Goal: Task Accomplishment & Management: Manage account settings

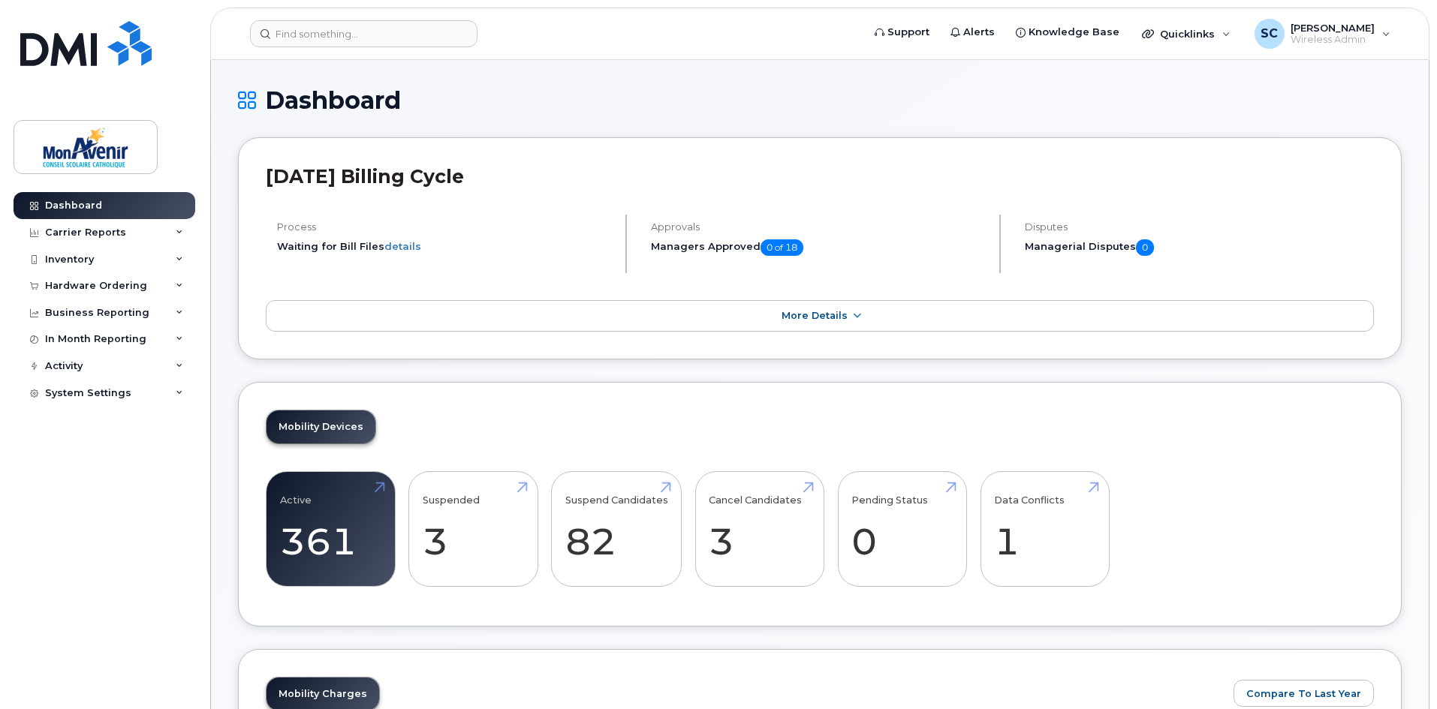
click at [322, 14] on header "Support Alerts Knowledge Base Quicklinks Suspend / Cancel Device Change SIM Car…" at bounding box center [819, 34] width 1219 height 53
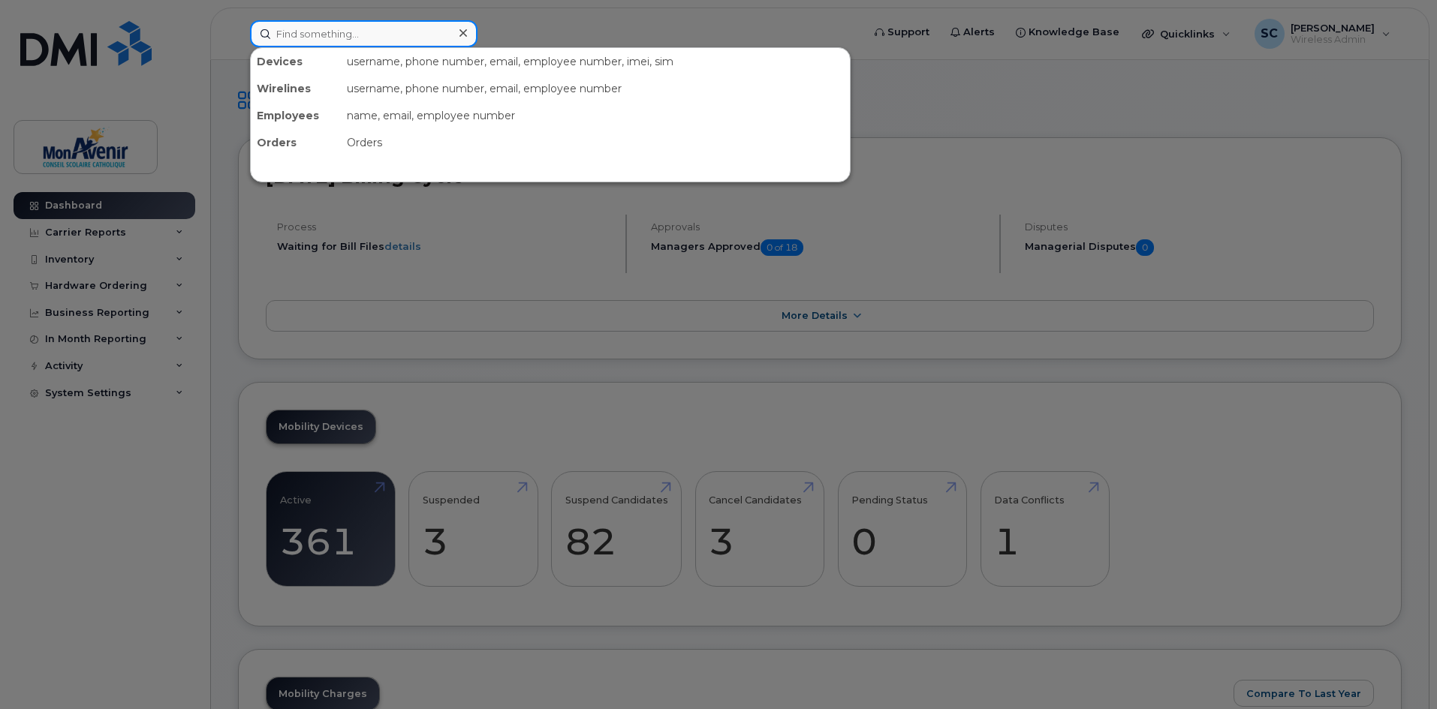
click at [321, 28] on input at bounding box center [363, 33] width 227 height 27
paste input "[PHONE_NUMBER]"
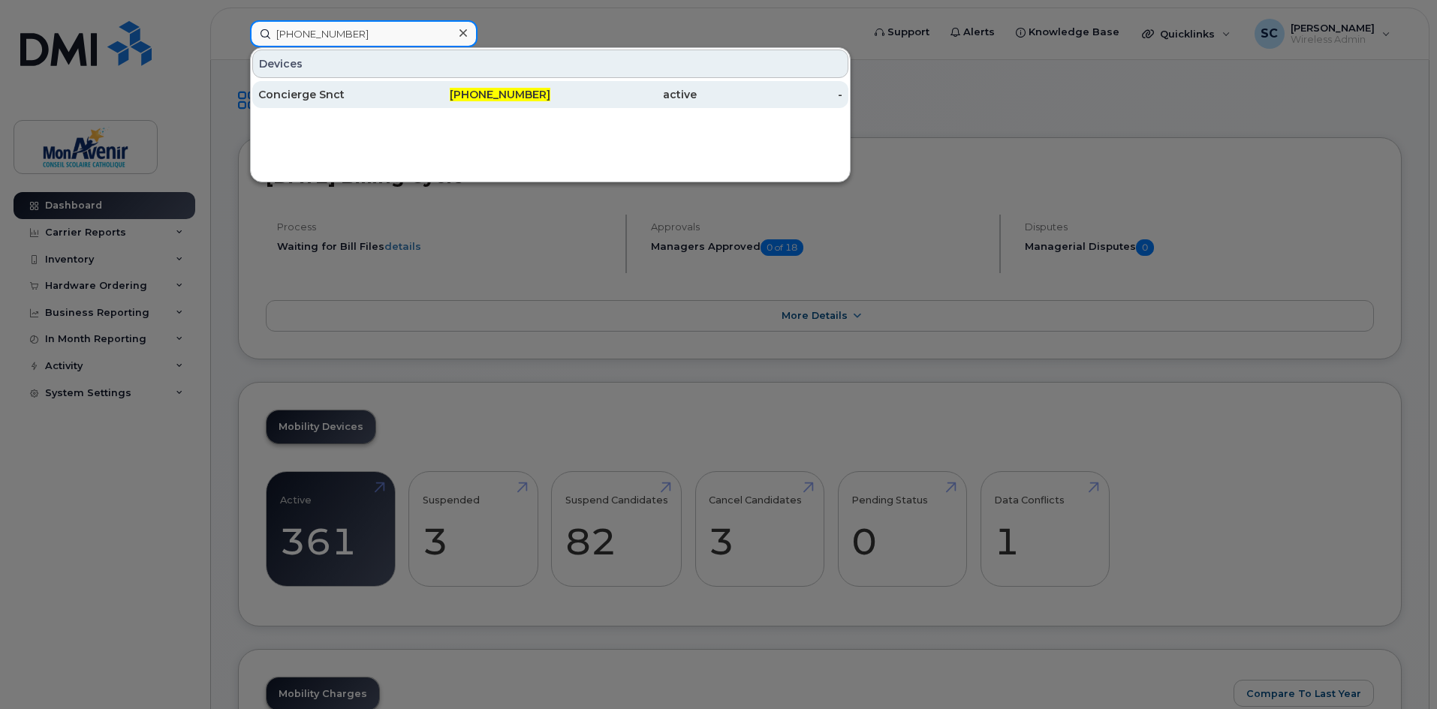
type input "[PHONE_NUMBER]"
click at [276, 94] on div "Concierge Snct" at bounding box center [331, 94] width 146 height 15
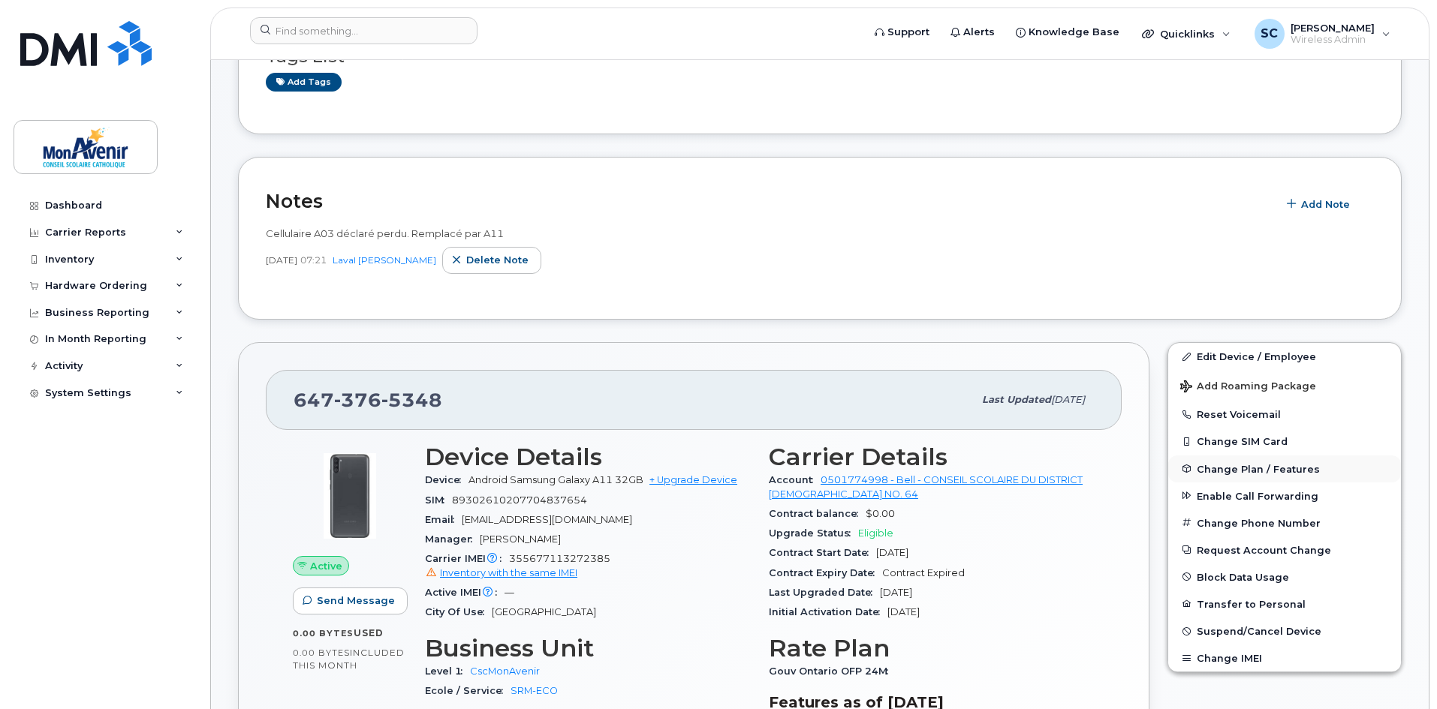
scroll to position [300, 0]
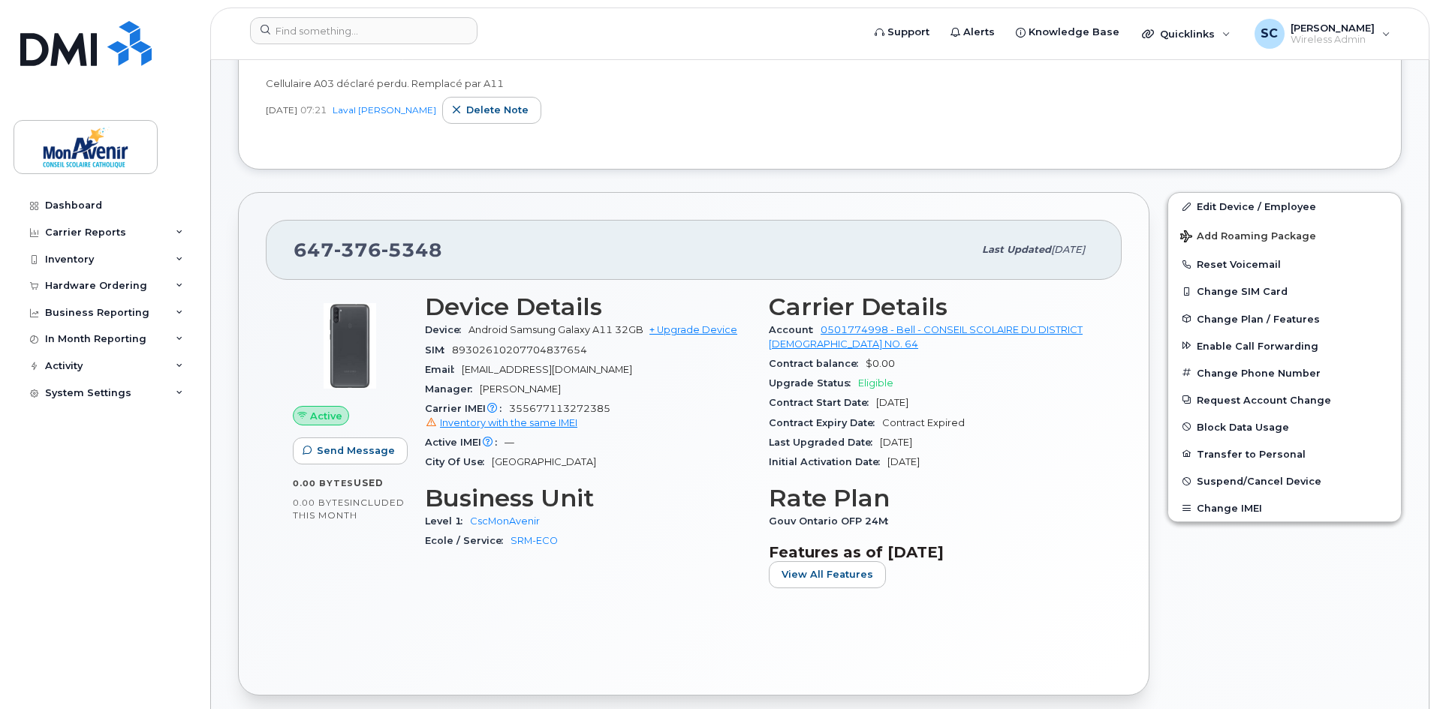
click at [493, 360] on div "Email snct-concierges@cscmonavenir.ca" at bounding box center [588, 370] width 326 height 20
click at [491, 343] on div "SIM [TECHNICAL_ID]" at bounding box center [588, 351] width 326 height 20
copy span "89302610207704837654"
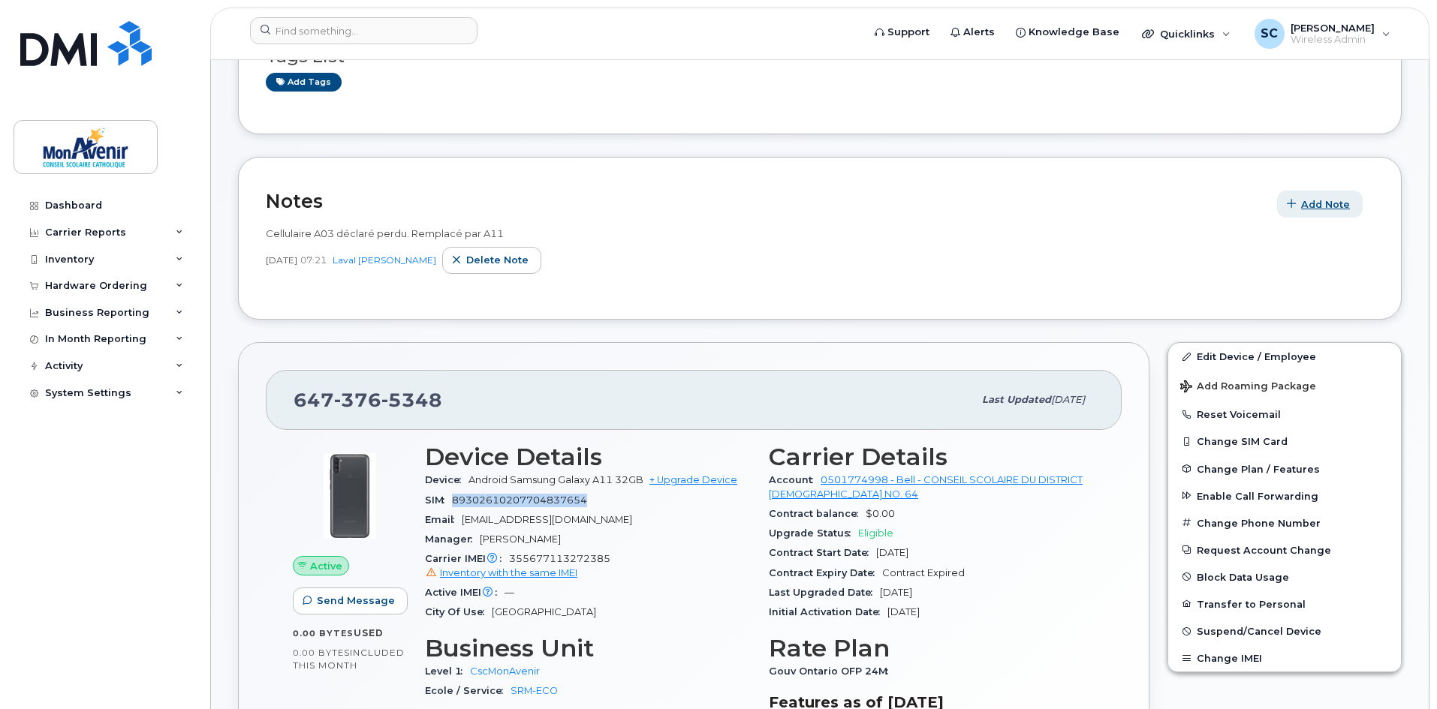
click at [1321, 213] on button "Add Note" at bounding box center [1320, 204] width 86 height 27
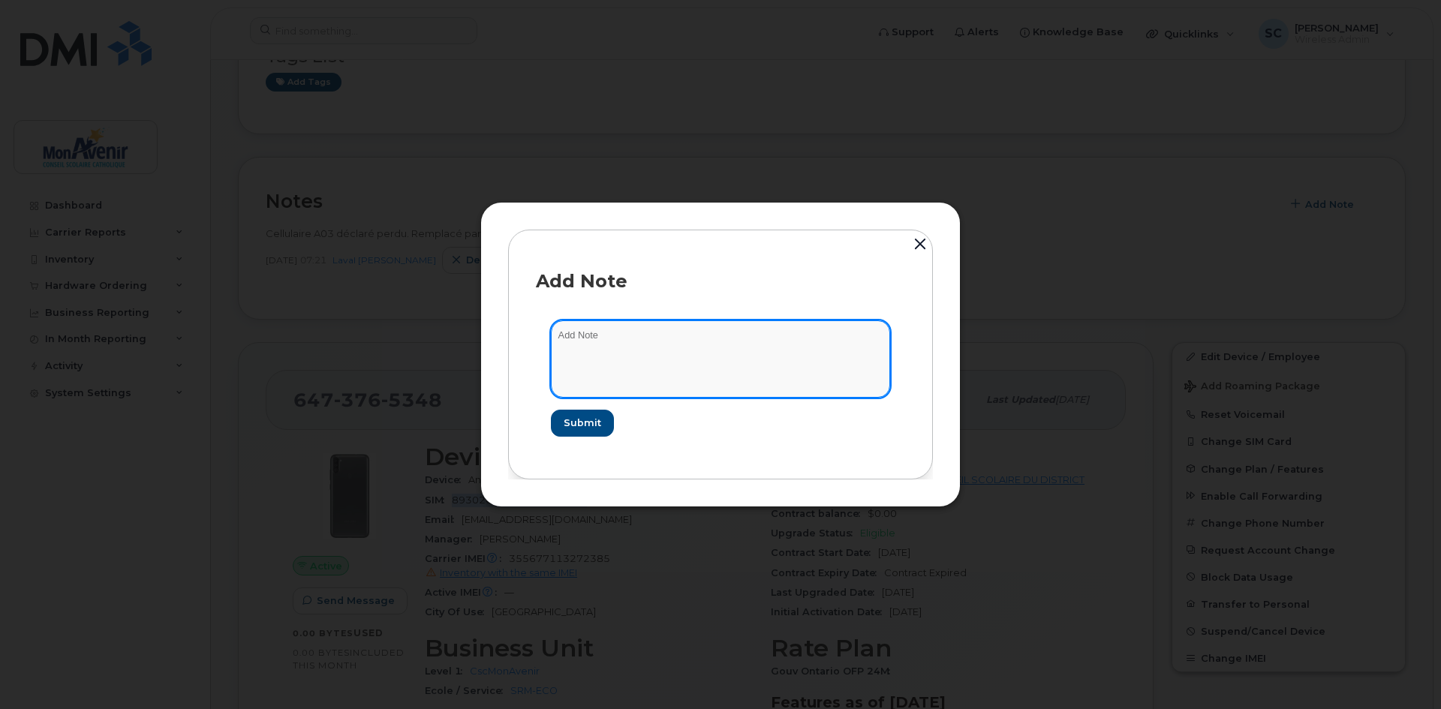
click at [663, 339] on textarea at bounding box center [720, 359] width 339 height 77
type textarea "cell déclaré volé"
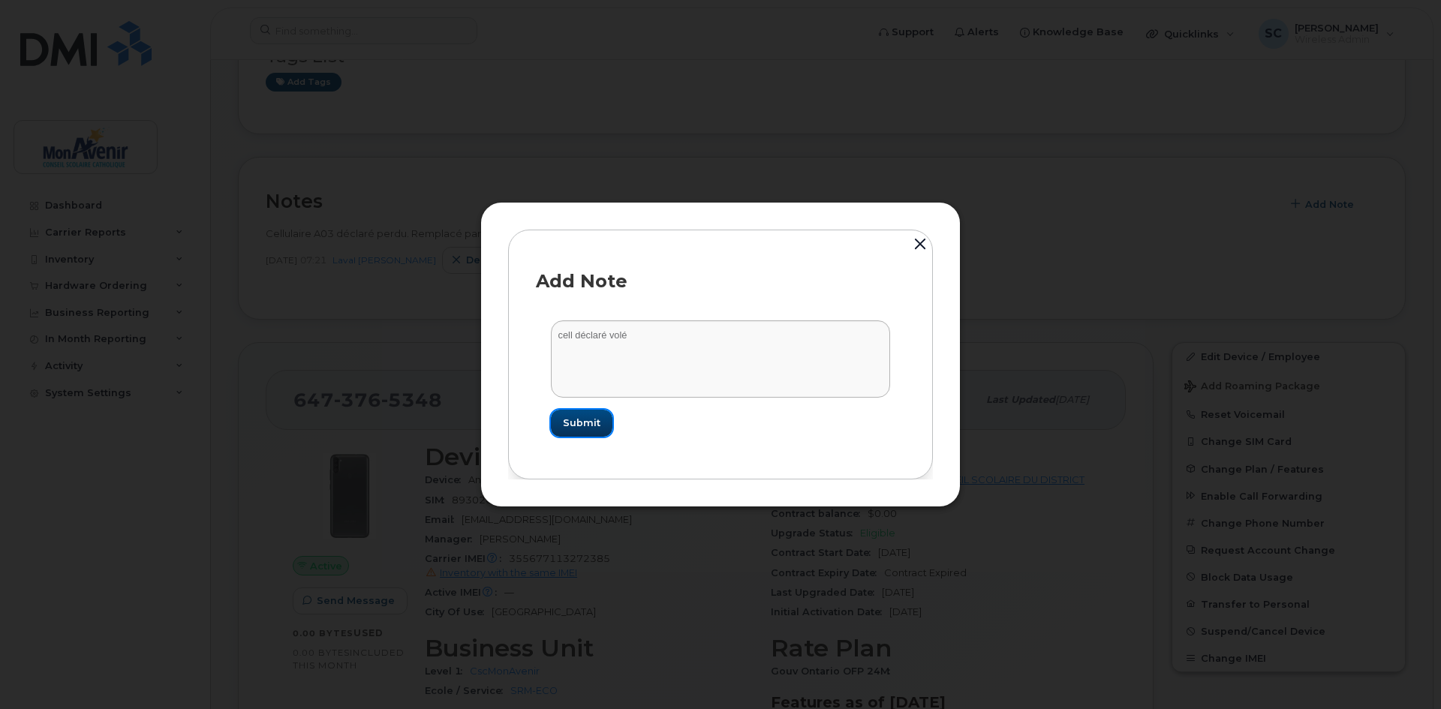
click at [551, 410] on button "Submit" at bounding box center [582, 423] width 62 height 27
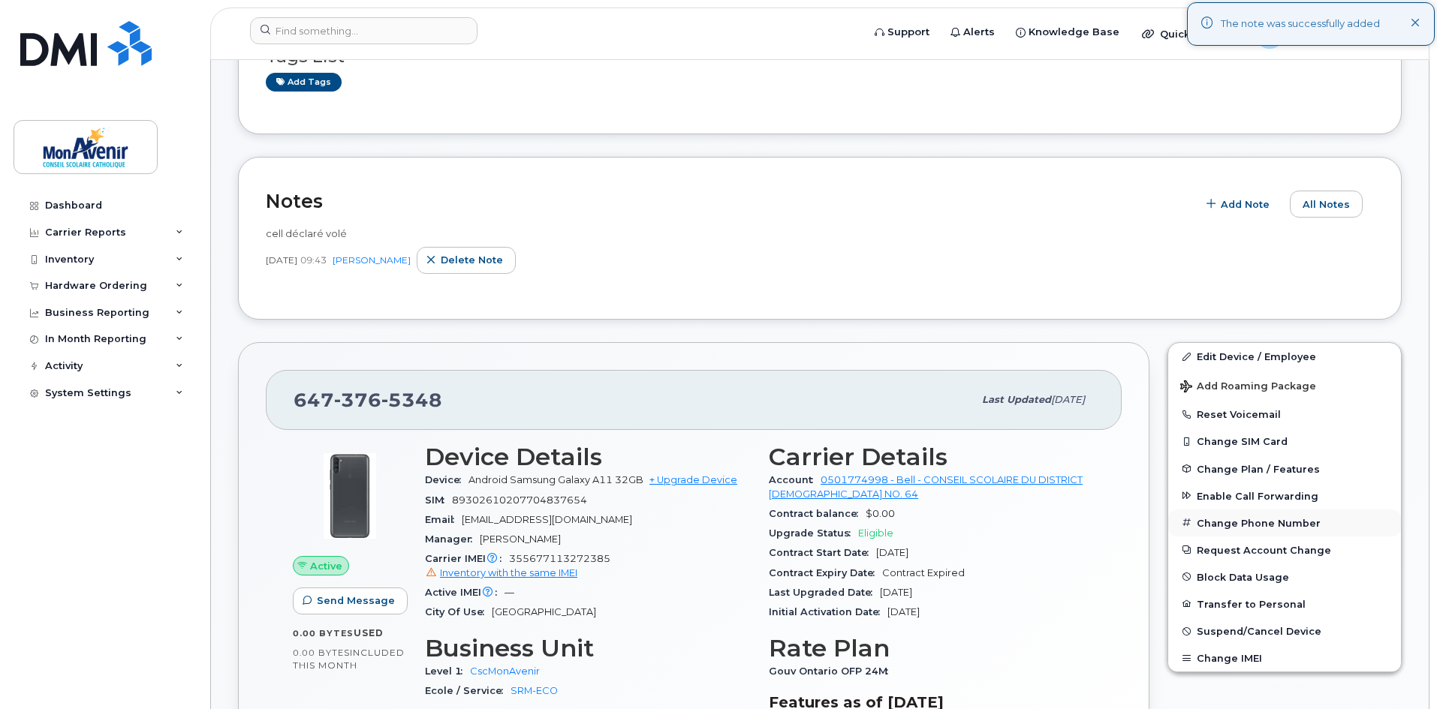
scroll to position [225, 0]
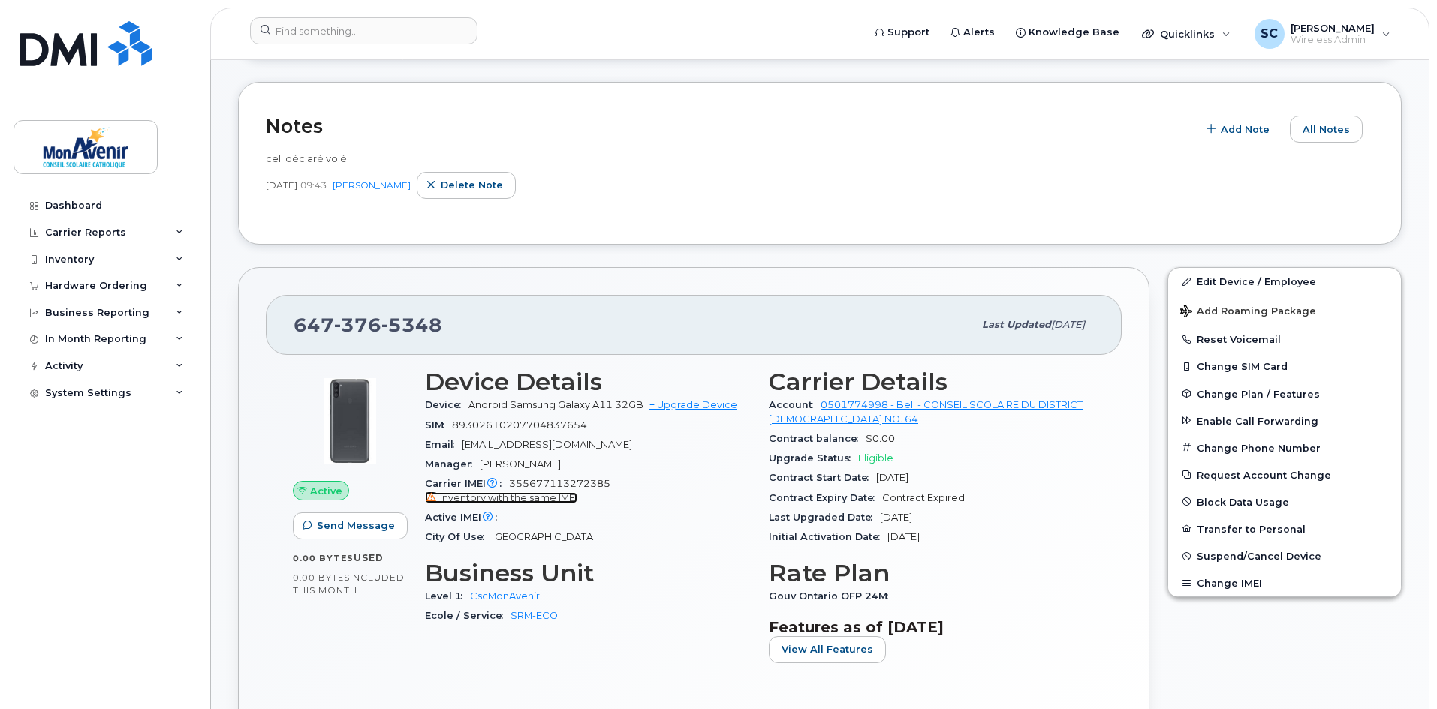
click at [535, 497] on span "Inventory with the same IMEI" at bounding box center [508, 498] width 137 height 11
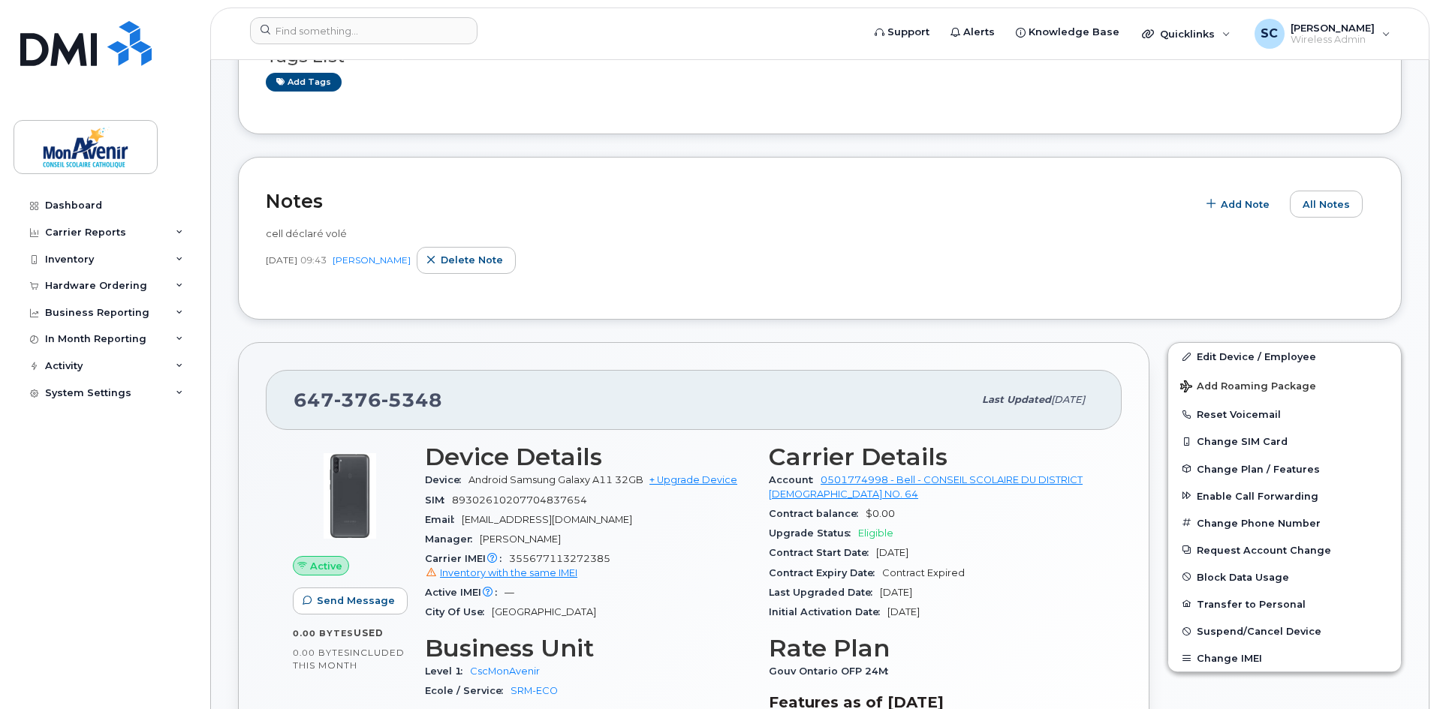
scroll to position [0, 0]
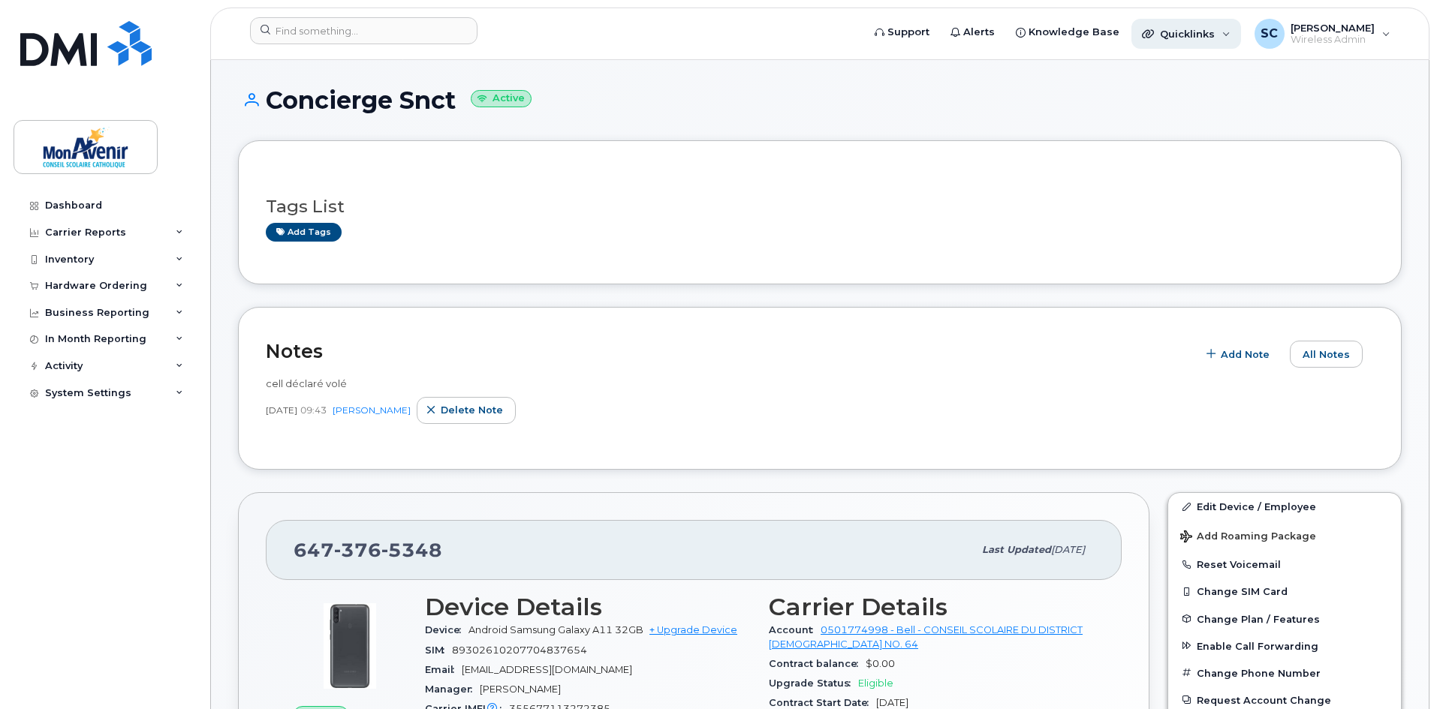
click at [1197, 25] on div "Quicklinks" at bounding box center [1186, 34] width 110 height 30
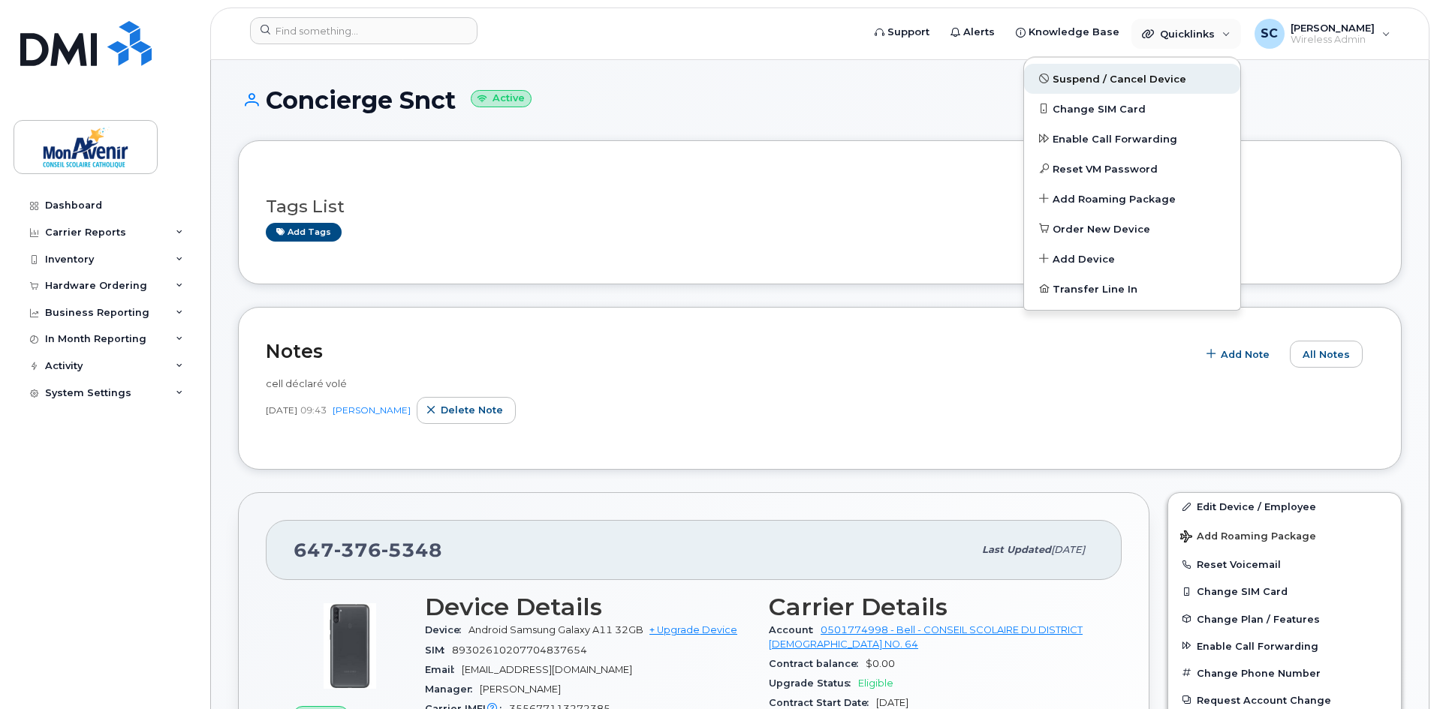
click at [1095, 81] on span "Suspend / Cancel Device" at bounding box center [1120, 79] width 134 height 15
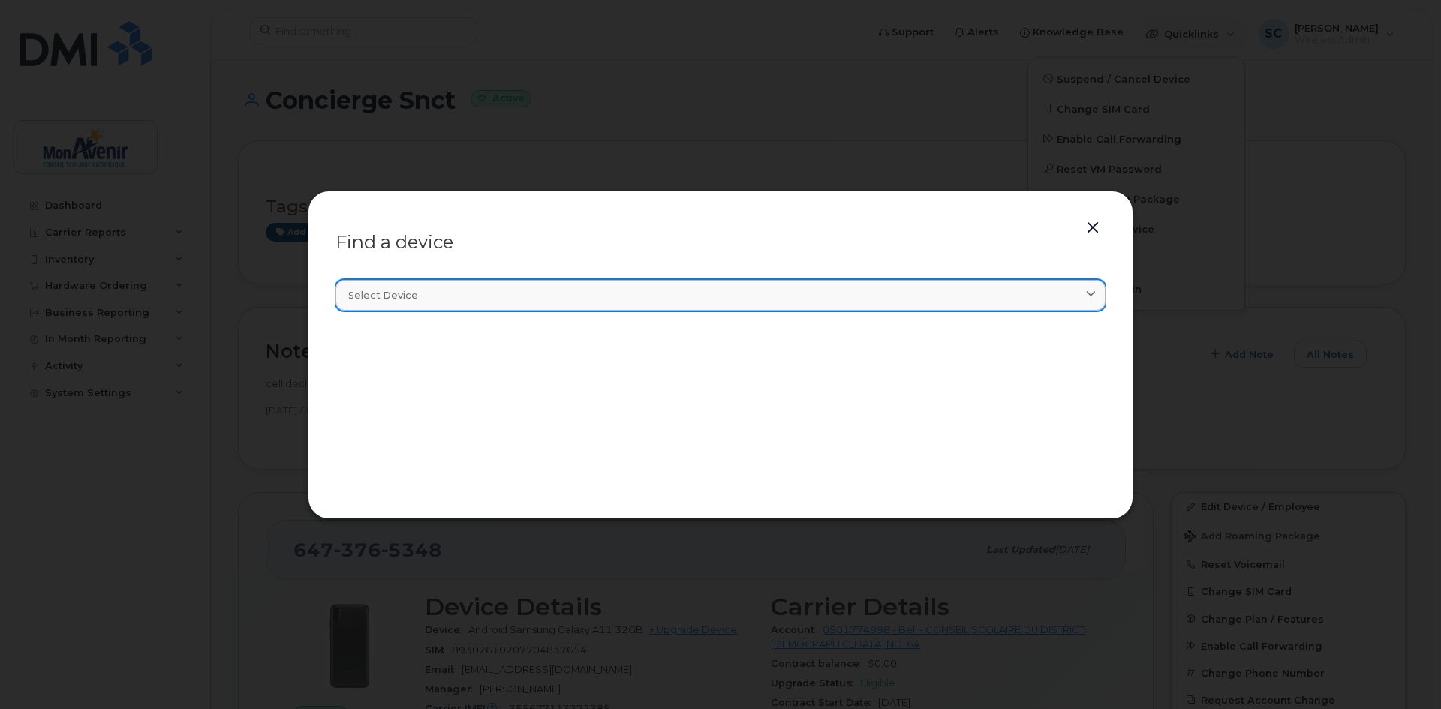
click at [389, 288] on span "Select device" at bounding box center [383, 295] width 70 height 14
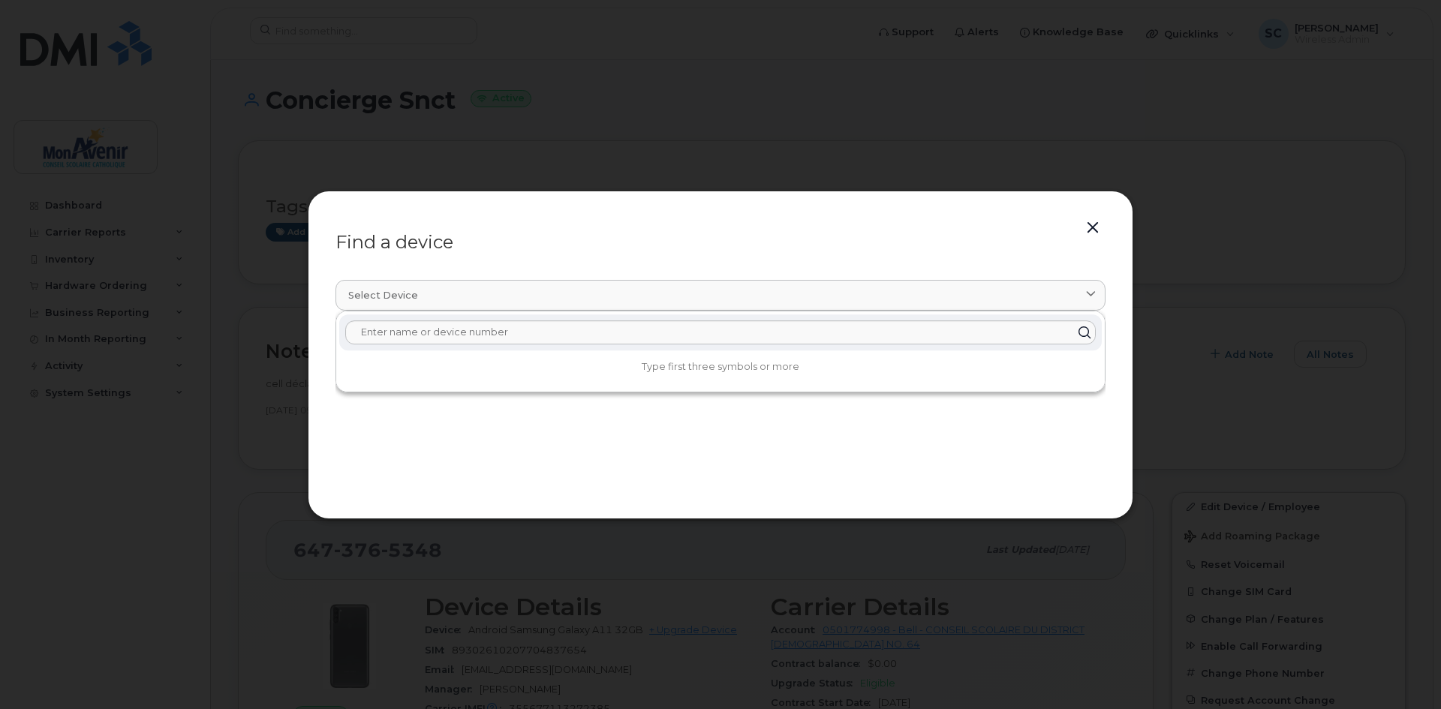
click at [1103, 218] on button "button" at bounding box center [1093, 228] width 23 height 21
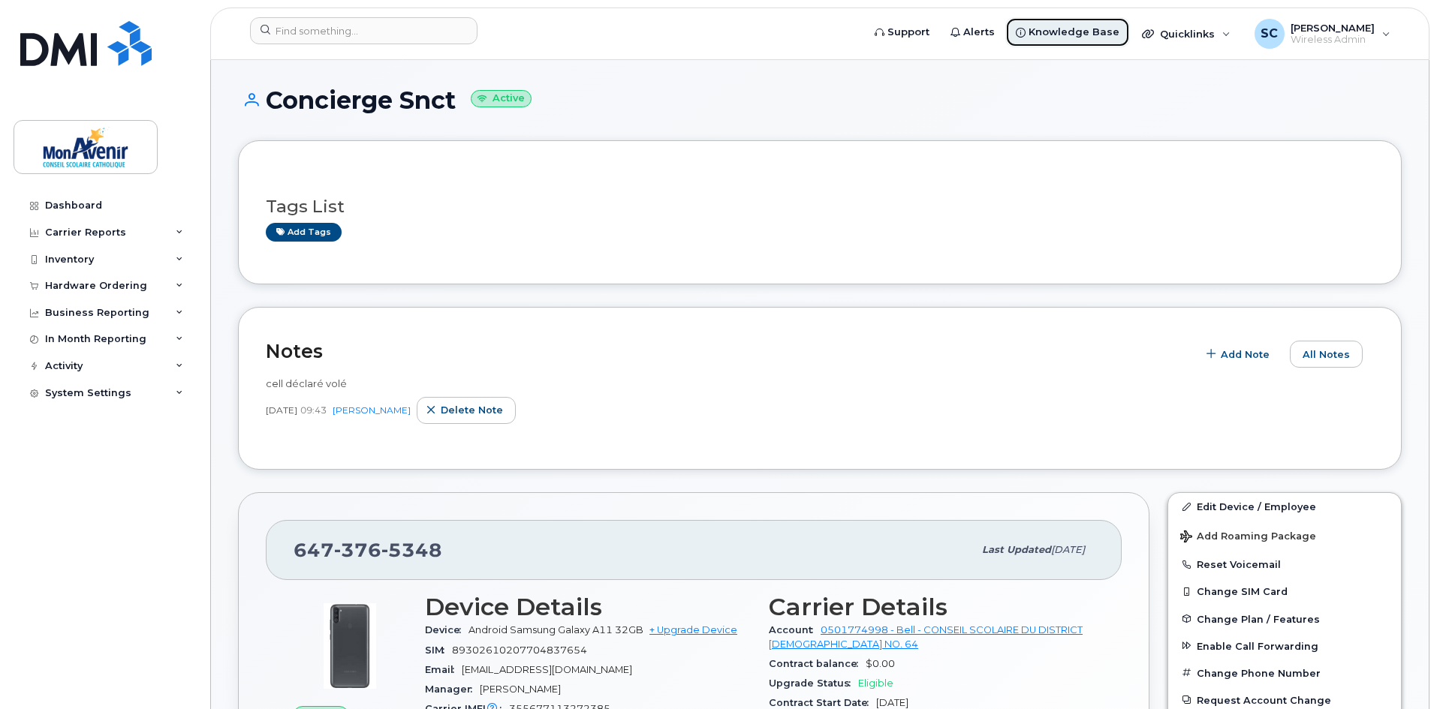
click at [1057, 34] on span "Knowledge Base" at bounding box center [1074, 32] width 91 height 15
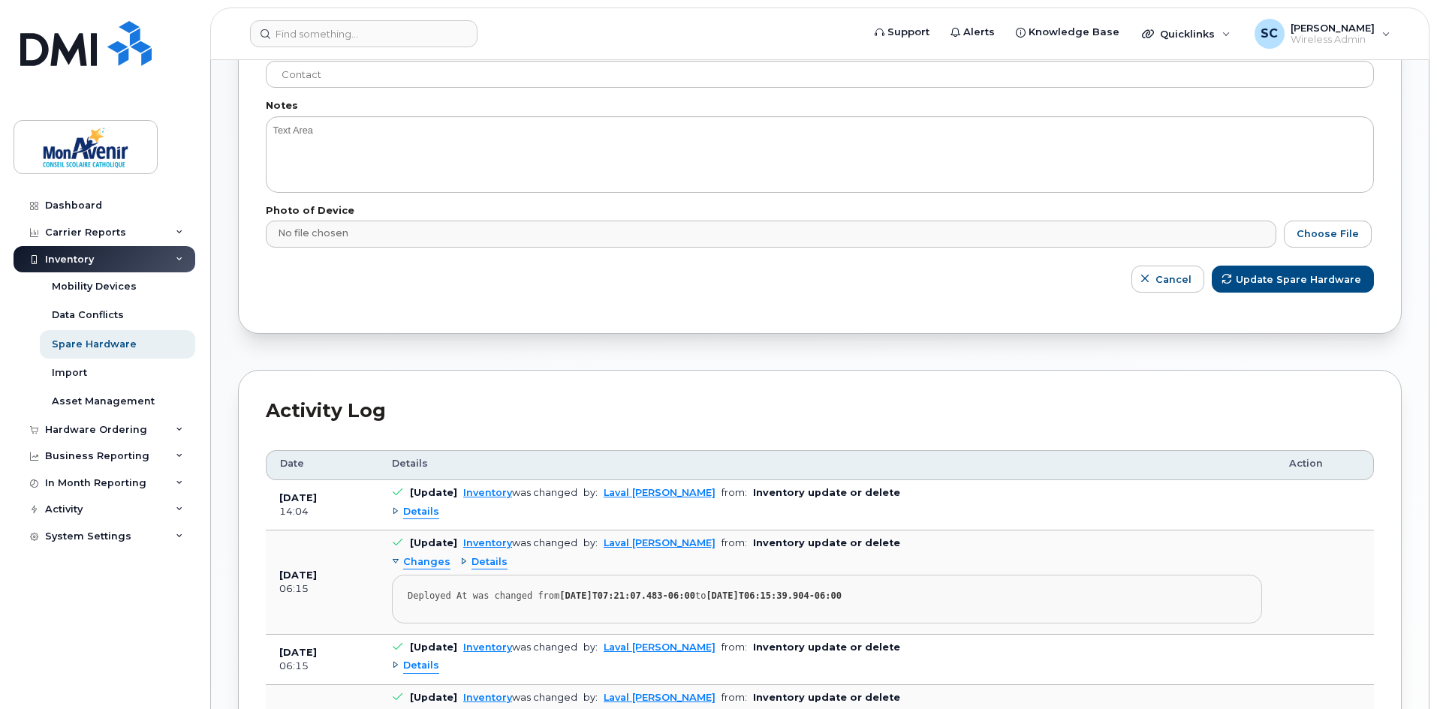
scroll to position [976, 0]
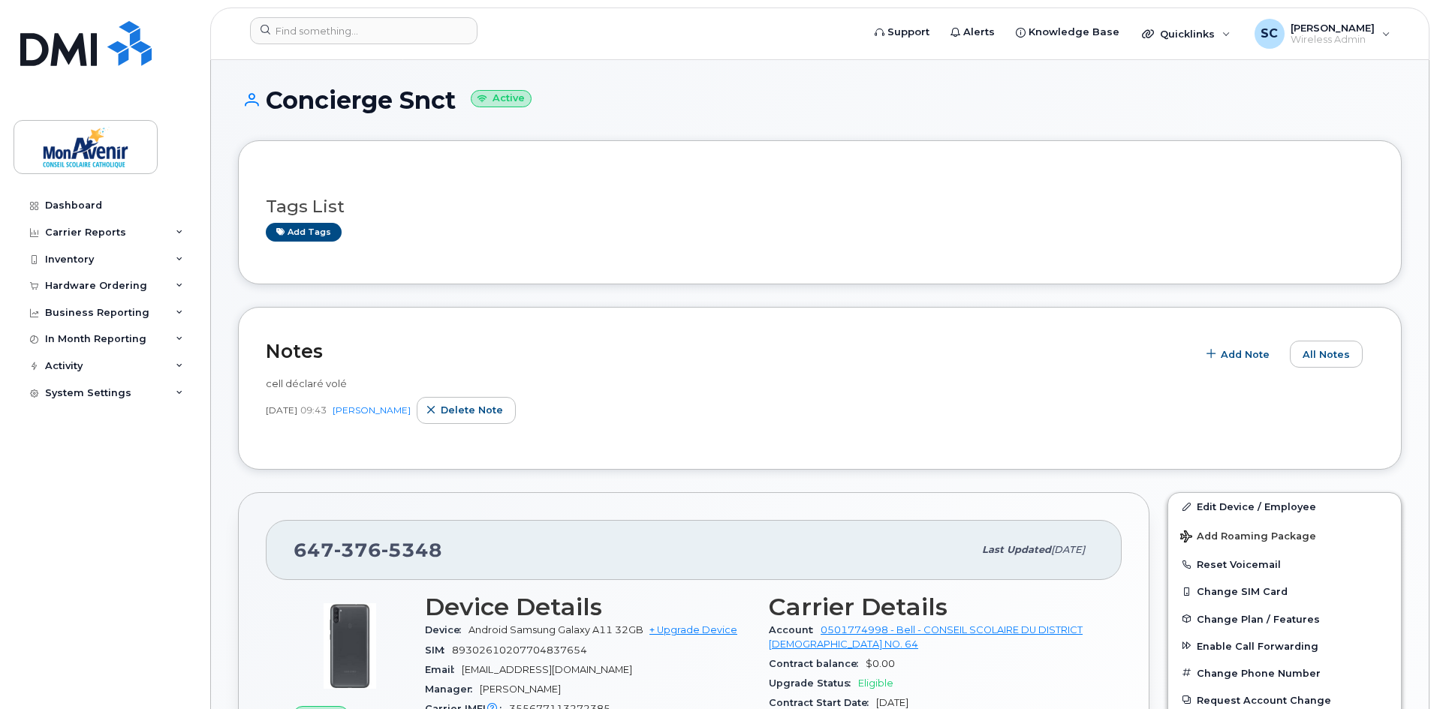
scroll to position [75, 0]
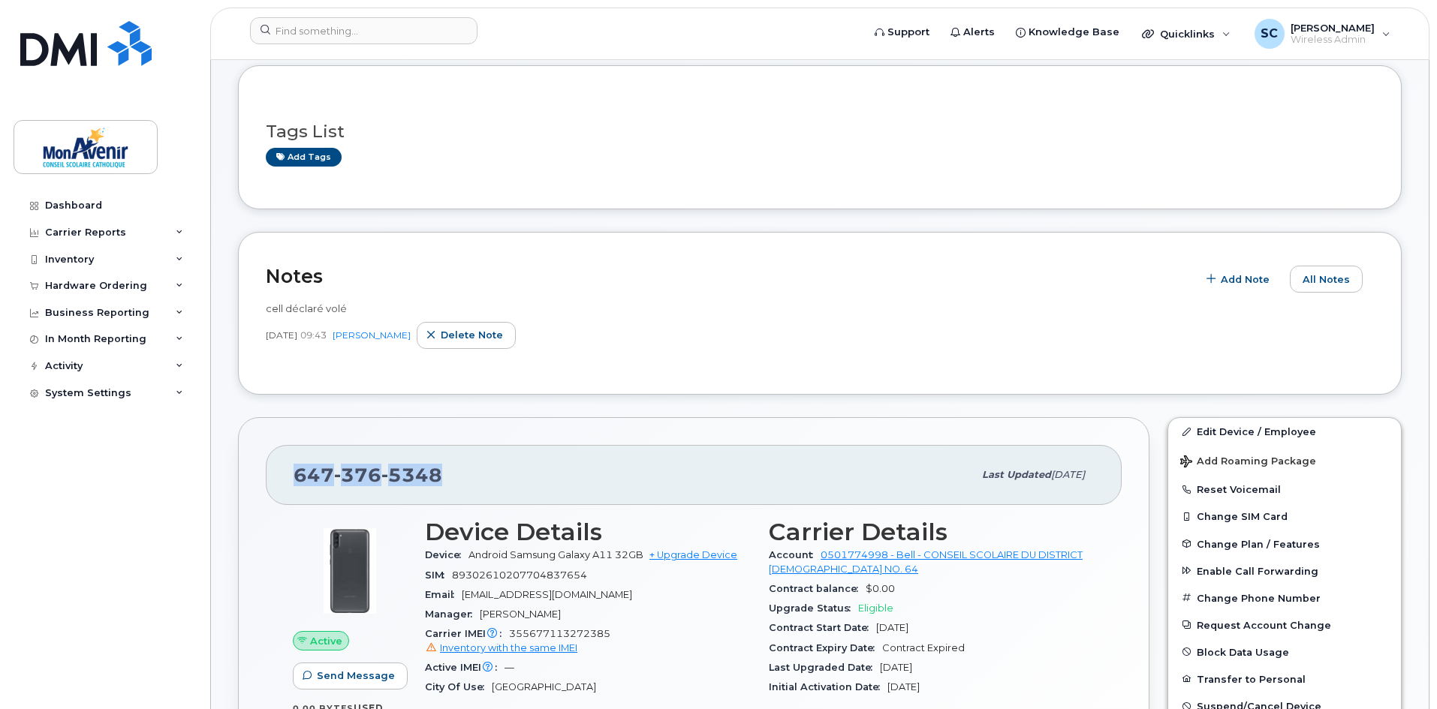
drag, startPoint x: 452, startPoint y: 468, endPoint x: 259, endPoint y: 479, distance: 193.2
click at [259, 479] on div "[PHONE_NUMBER] Last updated [DATE] Active Send Message 0.00 Bytes  used 0.00 By…" at bounding box center [693, 669] width 911 height 504
copy span "[PHONE_NUMBER]"
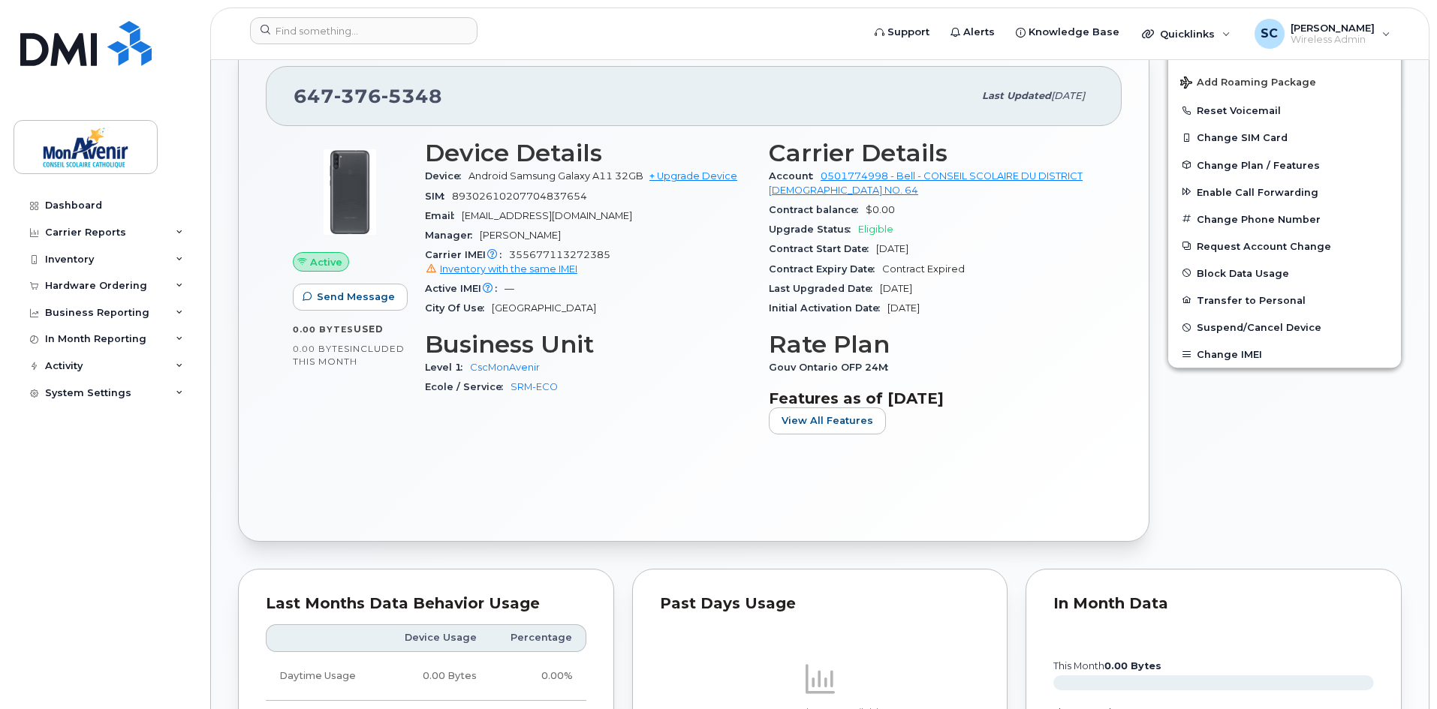
click at [543, 248] on div "Carrier IMEI Carrier IMEI is reported during the last billing cycle or change o…" at bounding box center [588, 262] width 326 height 34
copy span "355677113272385"
click at [592, 252] on span "355677113272385 Inventory with the same IMEI" at bounding box center [588, 262] width 326 height 27
drag, startPoint x: 601, startPoint y: 254, endPoint x: 417, endPoint y: 260, distance: 184.0
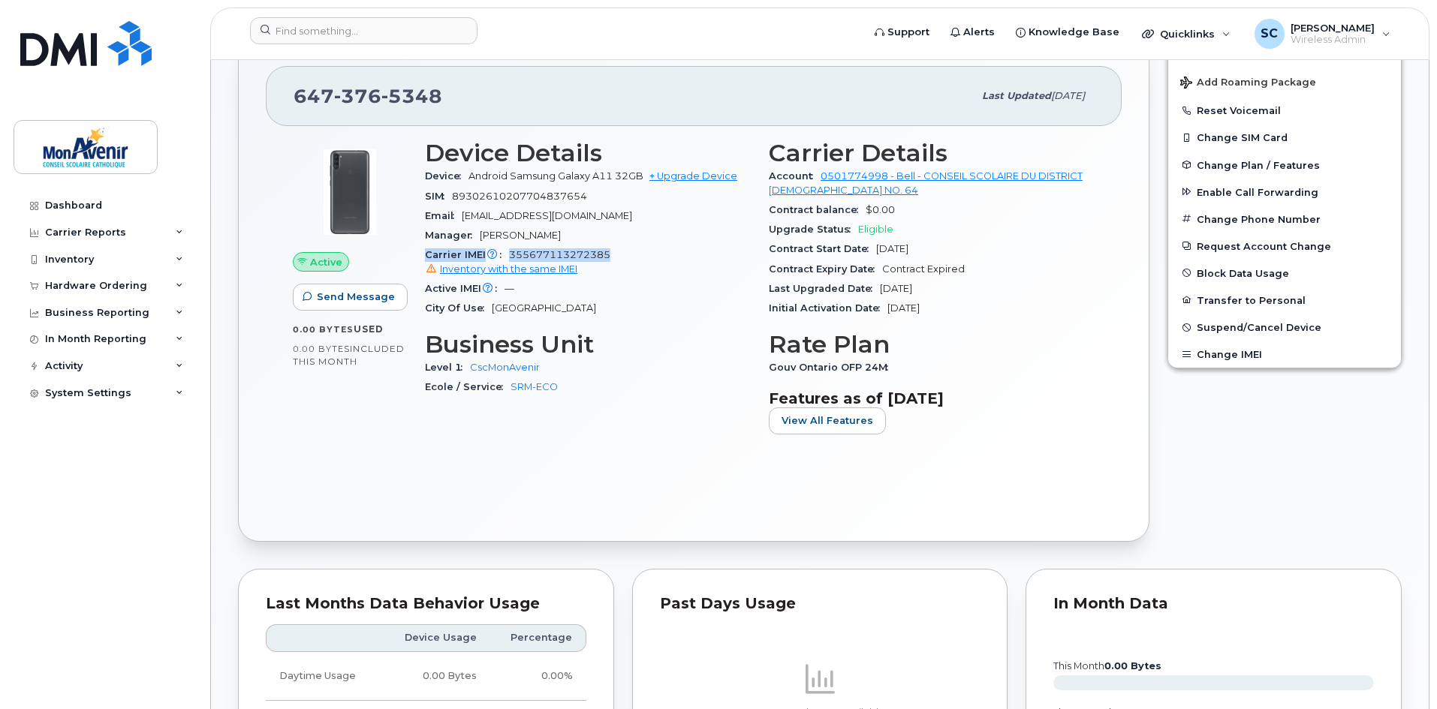
click at [417, 260] on div "Device Details Device Android Samsung Galaxy A11 32GB + Upgrade Device SIM [TEC…" at bounding box center [588, 293] width 344 height 325
copy div "Carrier IMEI Carrier IMEI is reported during the last billing cycle or change o…"
click at [457, 196] on span "89302610207704837654" at bounding box center [519, 196] width 135 height 11
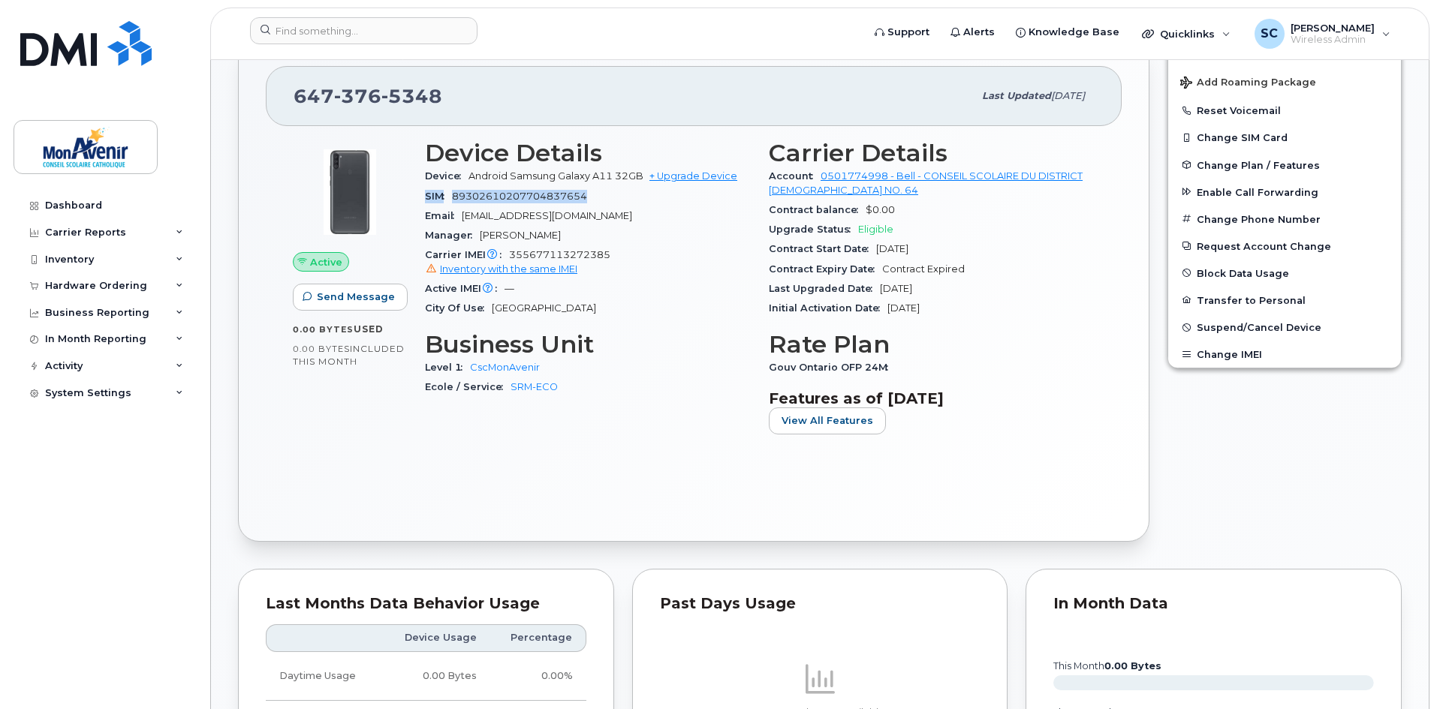
copy div "SIM [TECHNICAL_ID]"
click at [540, 255] on span "355677113272385 Inventory with the same IMEI" at bounding box center [588, 262] width 326 height 27
copy span "355677113272385"
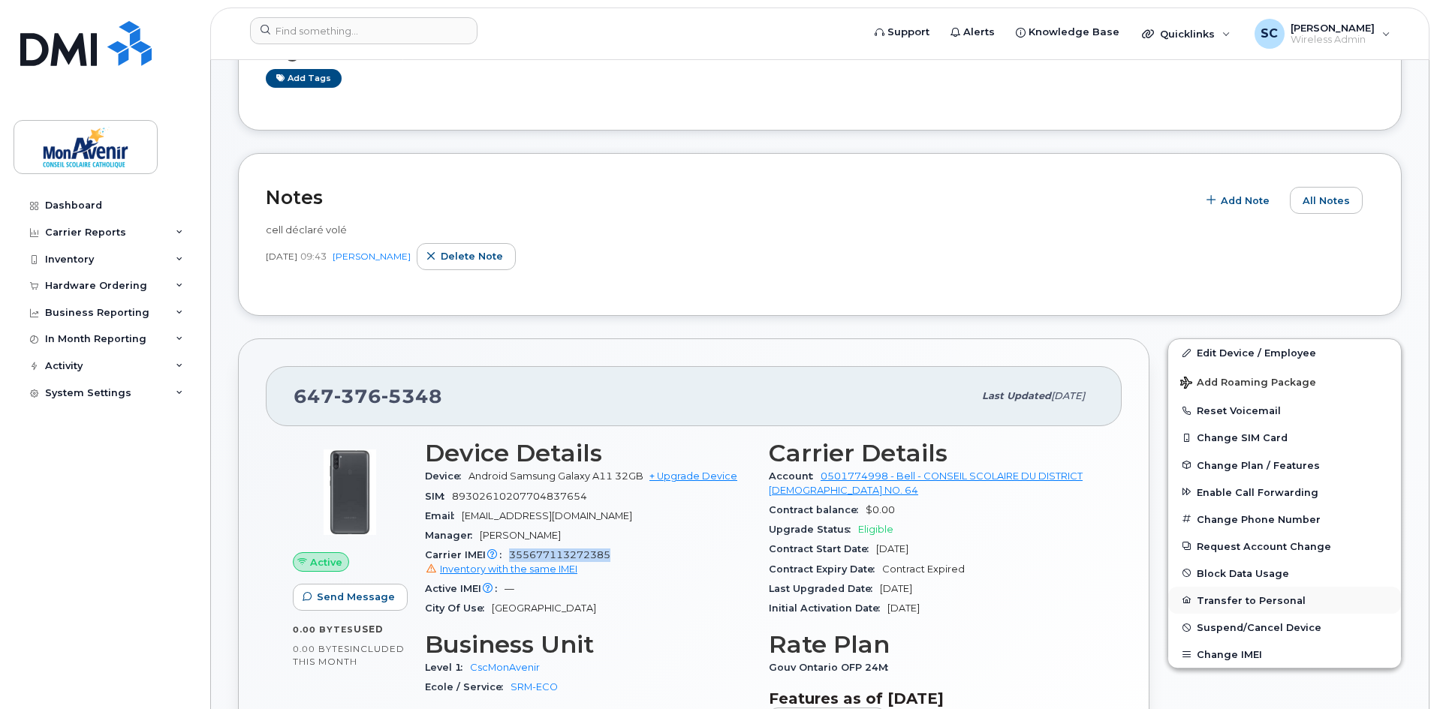
scroll to position [304, 0]
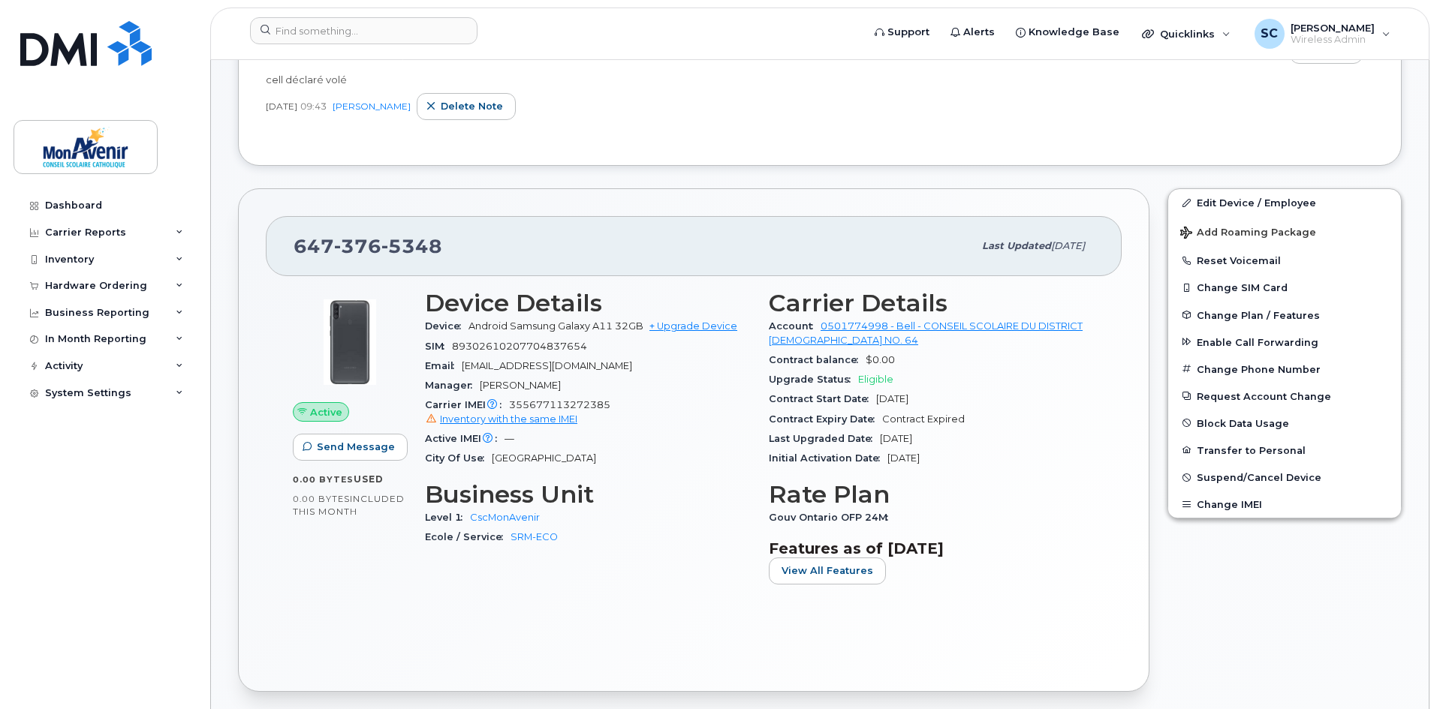
drag, startPoint x: 1340, startPoint y: 626, endPoint x: 1321, endPoint y: 644, distance: 26.0
click at [1339, 626] on div "Edit Device / Employee Add Roaming Package Reset Voicemail Change SIM Card Chan…" at bounding box center [1284, 440] width 252 height 522
